Goal: Transaction & Acquisition: Purchase product/service

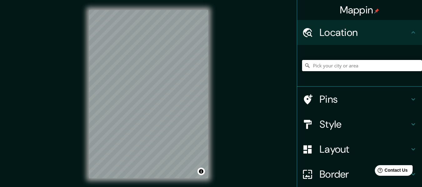
click at [333, 71] on input "Pick your city or area" at bounding box center [362, 65] width 120 height 11
type input "[GEOGRAPHIC_DATA], [GEOGRAPHIC_DATA], [GEOGRAPHIC_DATA]"
click at [361, 151] on h4 "Layout" at bounding box center [364, 149] width 90 height 12
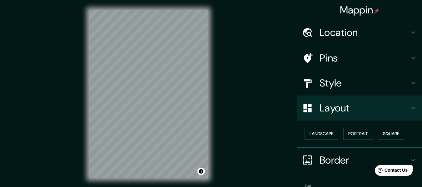
click at [357, 163] on h4 "Border" at bounding box center [364, 160] width 90 height 12
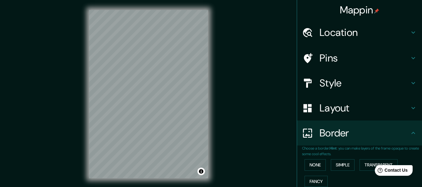
click at [338, 86] on h4 "Style" at bounding box center [364, 83] width 90 height 12
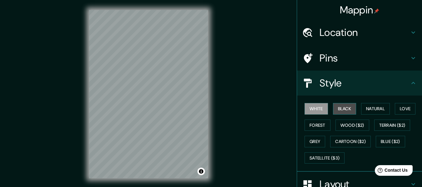
click at [339, 107] on button "Black" at bounding box center [344, 109] width 23 height 12
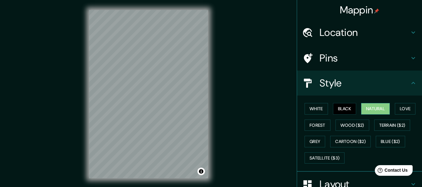
click at [363, 110] on button "Natural" at bounding box center [375, 109] width 29 height 12
click at [403, 109] on button "Love" at bounding box center [405, 109] width 21 height 12
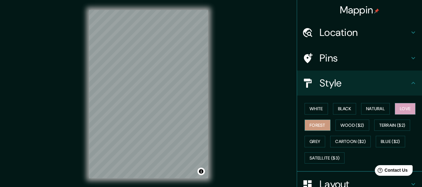
click at [314, 120] on button "Forest" at bounding box center [317, 126] width 26 height 12
click at [346, 123] on button "Wood ($2)" at bounding box center [352, 126] width 34 height 12
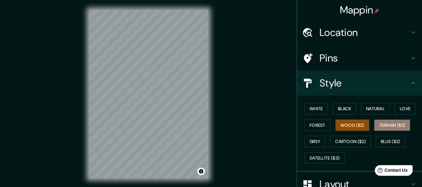
click at [382, 125] on button "Terrain ($2)" at bounding box center [392, 126] width 36 height 12
click at [356, 126] on button "Wood ($2)" at bounding box center [352, 126] width 34 height 12
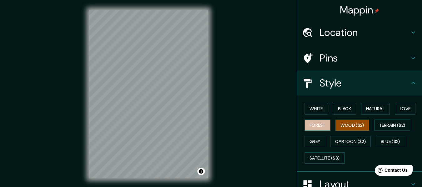
click at [316, 128] on button "Forest" at bounding box center [317, 126] width 26 height 12
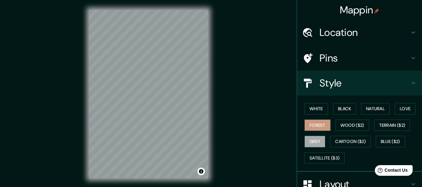
click at [314, 140] on button "Grey" at bounding box center [314, 142] width 21 height 12
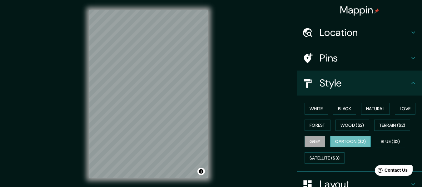
click at [343, 144] on button "Cartoon ($2)" at bounding box center [350, 142] width 41 height 12
click at [317, 144] on button "Grey" at bounding box center [314, 142] width 21 height 12
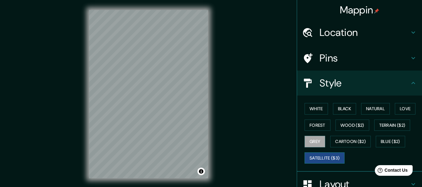
click at [326, 153] on button "Satellite ($3)" at bounding box center [324, 158] width 40 height 12
click at [317, 143] on button "Grey" at bounding box center [314, 142] width 21 height 12
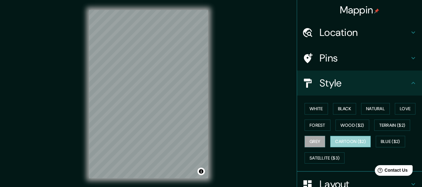
click at [360, 143] on button "Cartoon ($2)" at bounding box center [350, 142] width 41 height 12
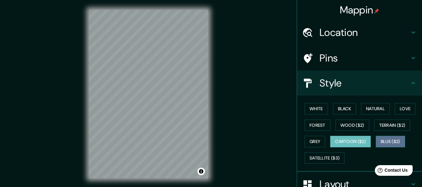
click at [381, 139] on button "Blue ($2)" at bounding box center [390, 142] width 29 height 12
click at [389, 143] on button "Blue ($2)" at bounding box center [390, 142] width 29 height 12
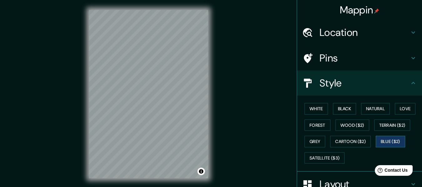
click at [389, 143] on button "Blue ($2)" at bounding box center [390, 142] width 29 height 12
click at [334, 144] on button "Cartoon ($2)" at bounding box center [350, 142] width 41 height 12
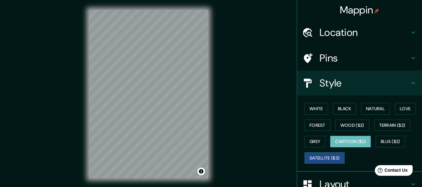
click at [337, 155] on button "Satellite ($3)" at bounding box center [324, 158] width 40 height 12
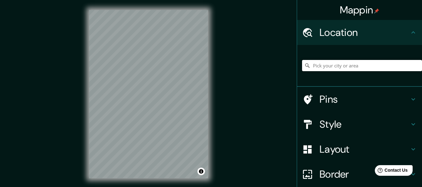
click at [341, 67] on input "Pick your city or area" at bounding box center [362, 65] width 120 height 11
type input "[GEOGRAPHIC_DATA], [GEOGRAPHIC_DATA], [GEOGRAPHIC_DATA]"
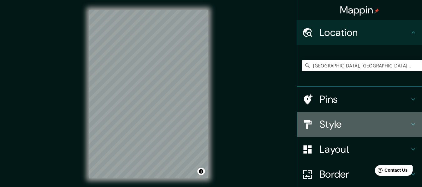
click at [342, 127] on h4 "Style" at bounding box center [364, 124] width 90 height 12
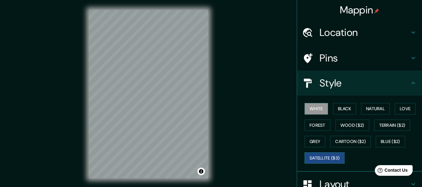
click at [331, 159] on button "Satellite ($3)" at bounding box center [324, 158] width 40 height 12
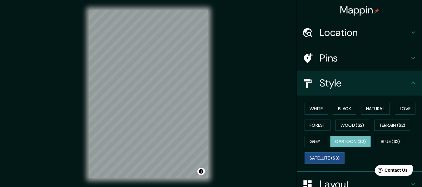
click at [337, 145] on button "Cartoon ($2)" at bounding box center [350, 142] width 41 height 12
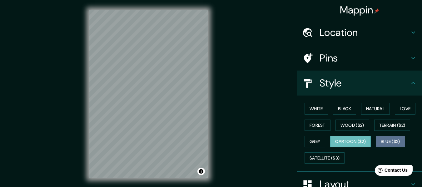
click at [376, 146] on button "Blue ($2)" at bounding box center [390, 142] width 29 height 12
click at [359, 142] on button "Cartoon ($2)" at bounding box center [350, 142] width 41 height 12
click at [316, 144] on button "Grey" at bounding box center [314, 142] width 21 height 12
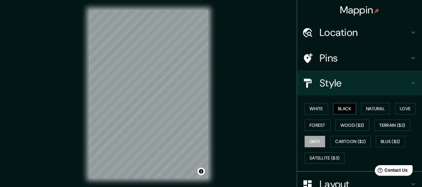
click at [344, 112] on button "Black" at bounding box center [344, 109] width 23 height 12
click at [326, 112] on div "White Black Natural Love Forest Wood ($2) Terrain ($2) Grey Cartoon ($2) Blue (…" at bounding box center [362, 134] width 120 height 66
click at [315, 110] on button "White" at bounding box center [315, 109] width 23 height 12
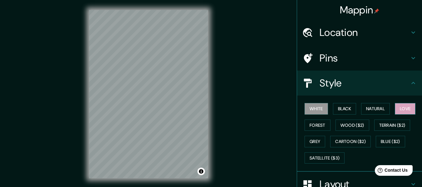
click at [402, 108] on button "Love" at bounding box center [405, 109] width 21 height 12
click at [380, 107] on button "Natural" at bounding box center [375, 109] width 29 height 12
